Goal: Information Seeking & Learning: Learn about a topic

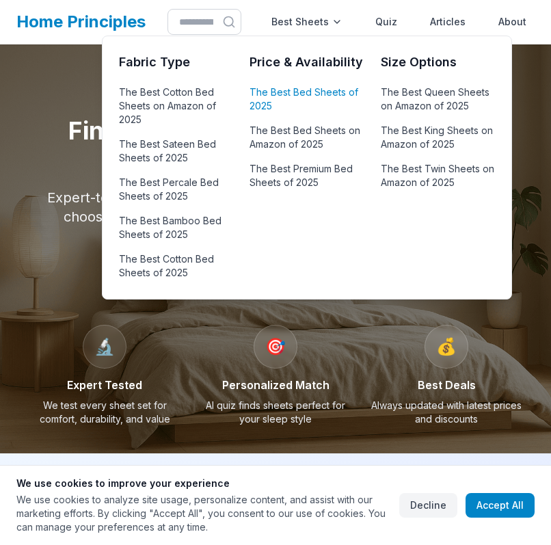
click at [280, 97] on link "The Best Bed Sheets of 2025" at bounding box center [307, 99] width 114 height 33
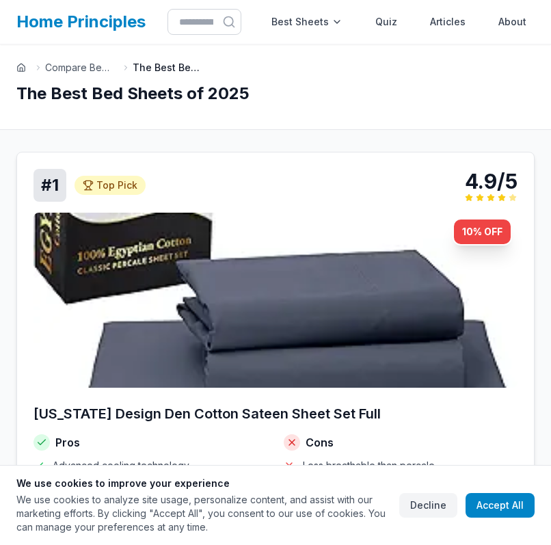
click at [273, 202] on div "# 1 Top Pick Top Pick 4.9/5" at bounding box center [276, 185] width 484 height 33
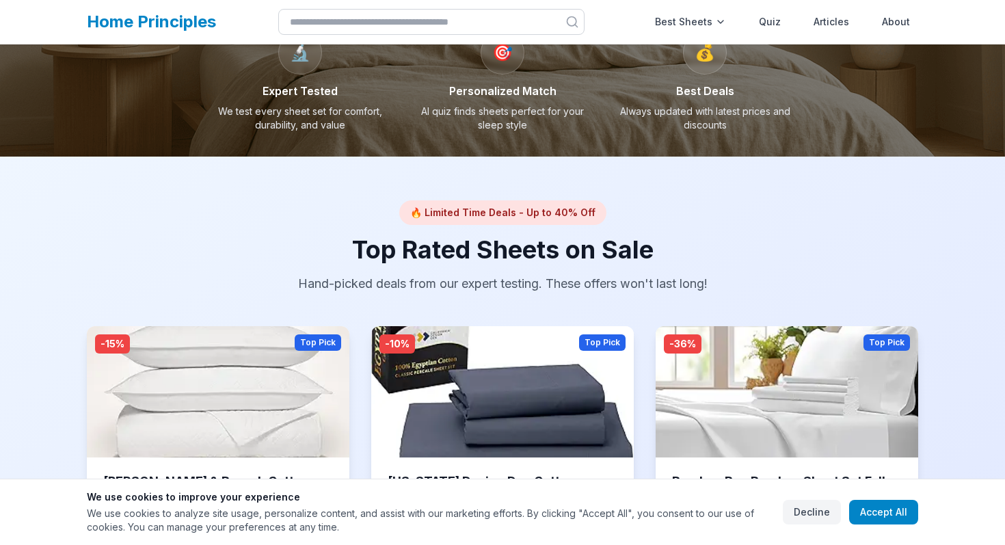
scroll to position [338, 0]
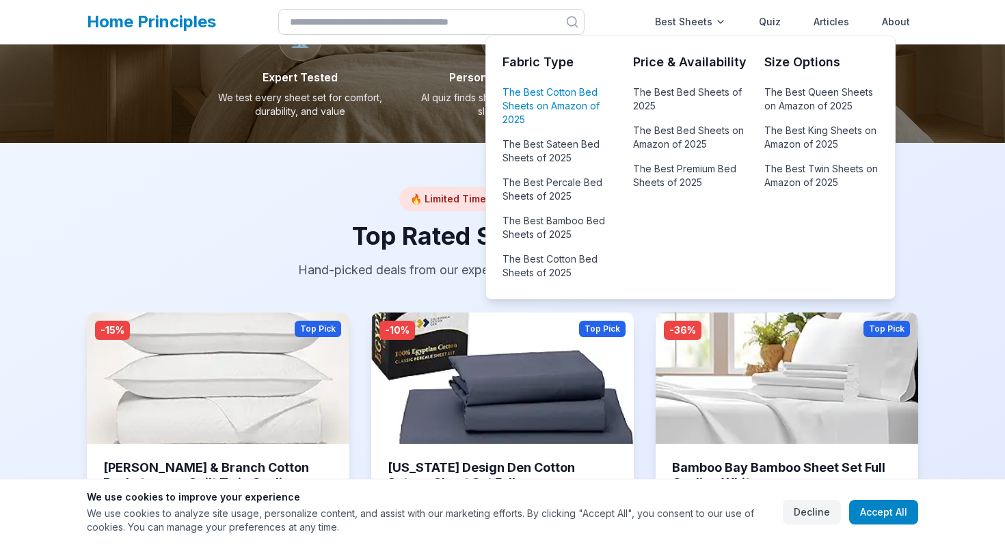
click at [549, 98] on link "The Best Cotton Bed Sheets on Amazon of 2025" at bounding box center [560, 106] width 114 height 46
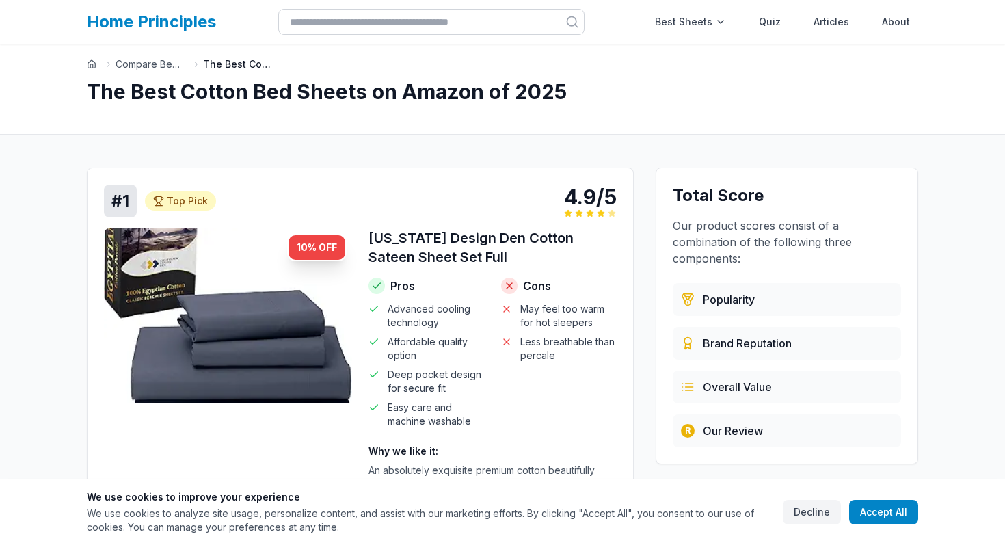
scroll to position [8, 0]
